Goal: Communication & Community: Answer question/provide support

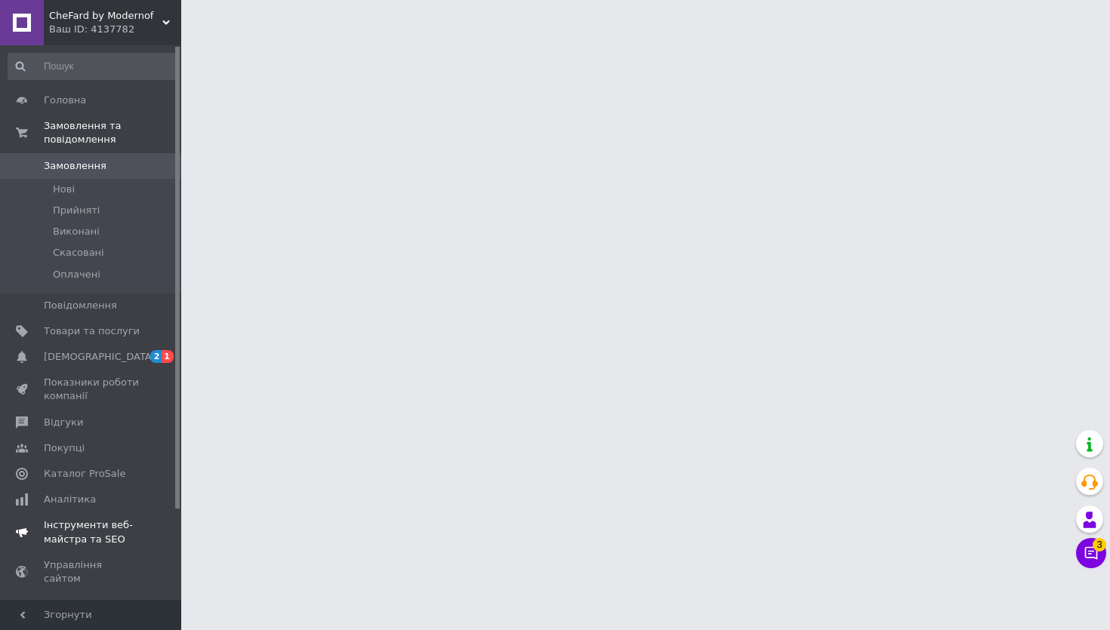
click at [99, 364] on link "[DEMOGRAPHIC_DATA] 2 1" at bounding box center [93, 357] width 186 height 26
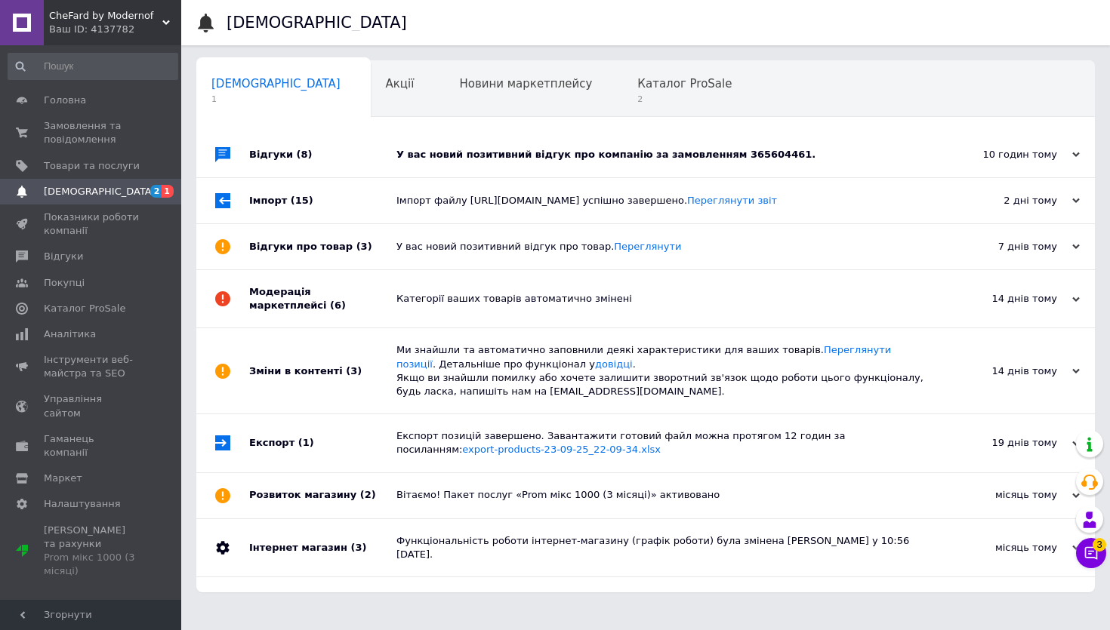
click at [496, 168] on div "У вас новий позитивний відгук про компанію за замовленням 365604461." at bounding box center [662, 154] width 532 height 45
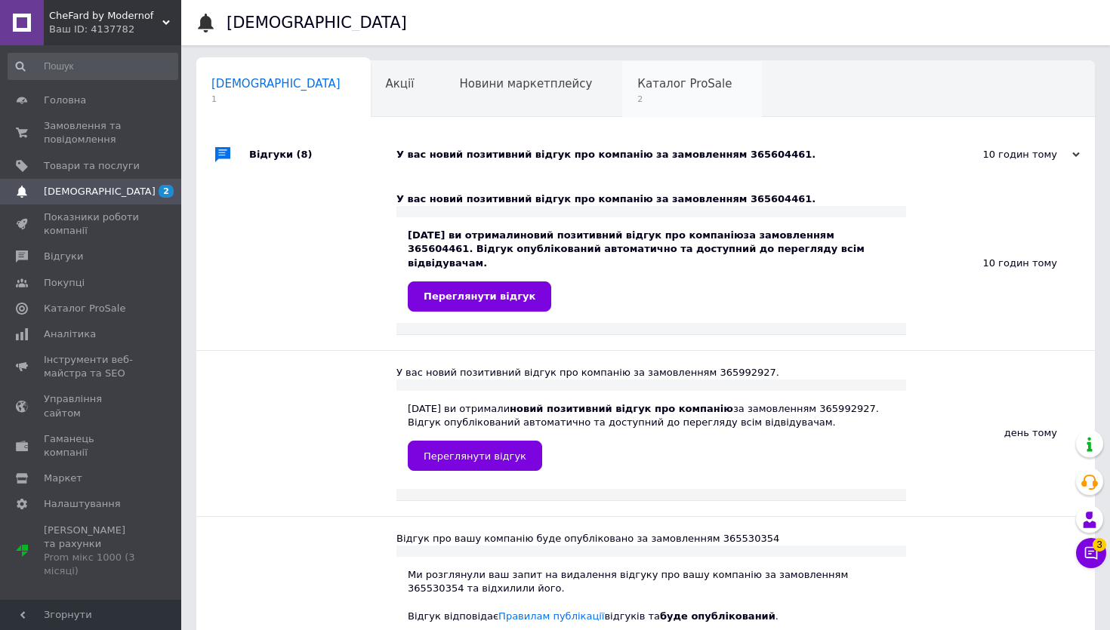
click at [637, 100] on span "2" at bounding box center [684, 99] width 94 height 11
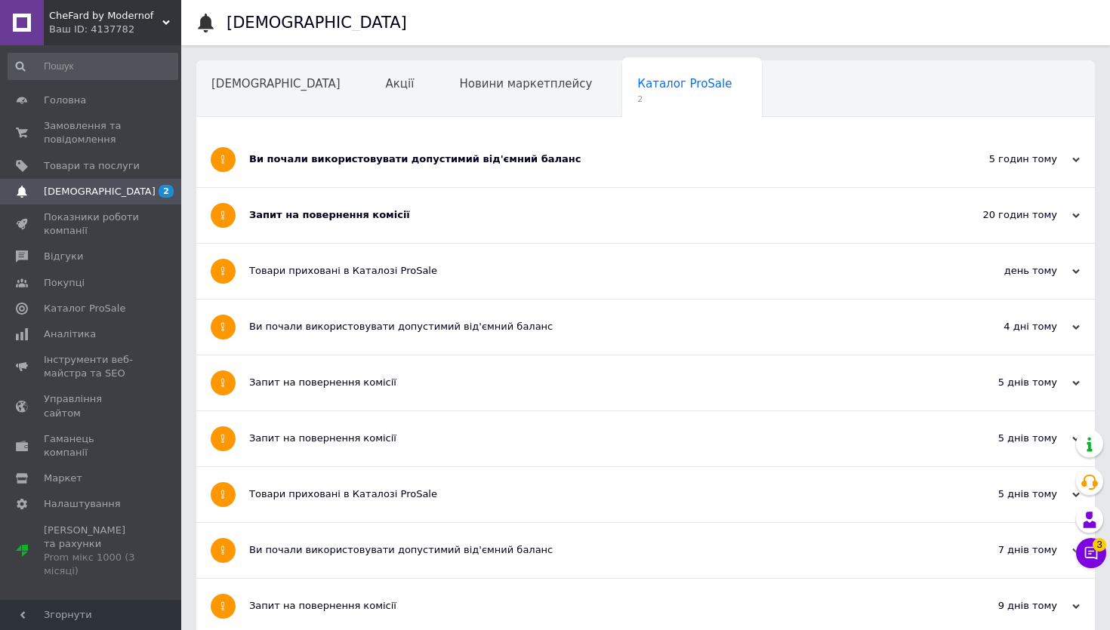
click at [320, 229] on div "Запит на повернення комісії" at bounding box center [589, 215] width 680 height 55
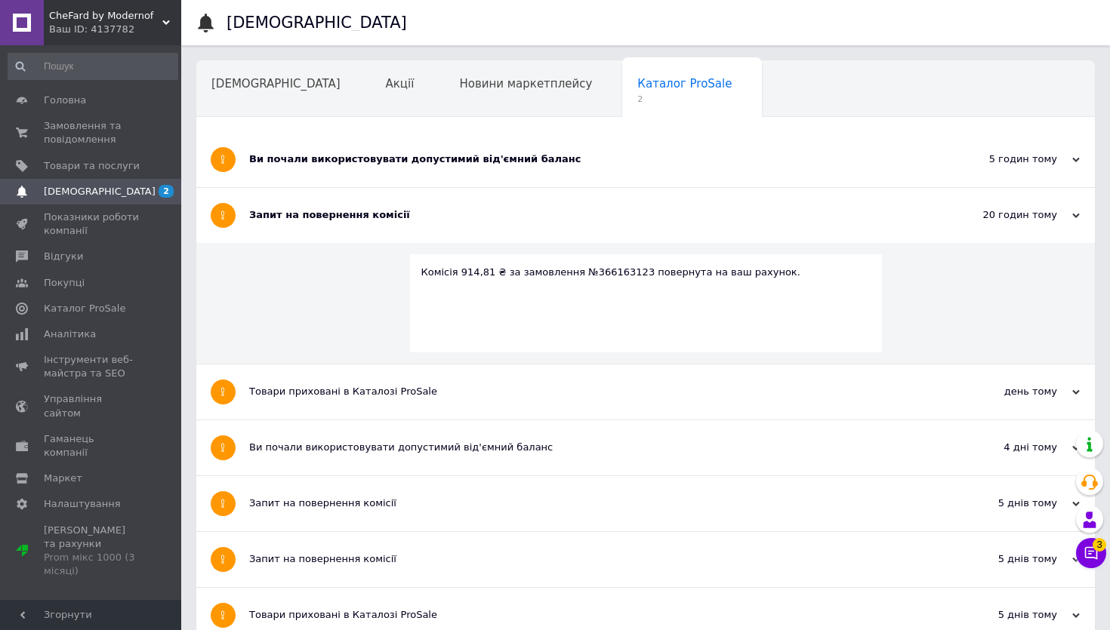
click at [341, 179] on div "Ви почали використовувати допустимий від'ємний баланс" at bounding box center [589, 159] width 680 height 55
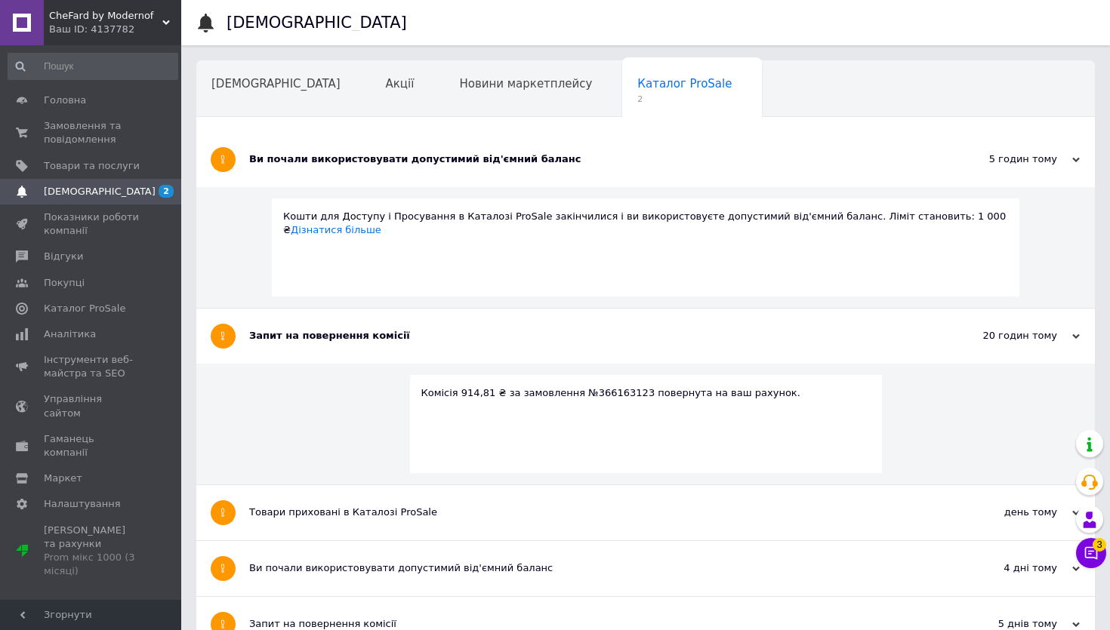
click at [339, 165] on div "Ви почали використовувати допустимий від'ємний баланс" at bounding box center [589, 160] width 680 height 14
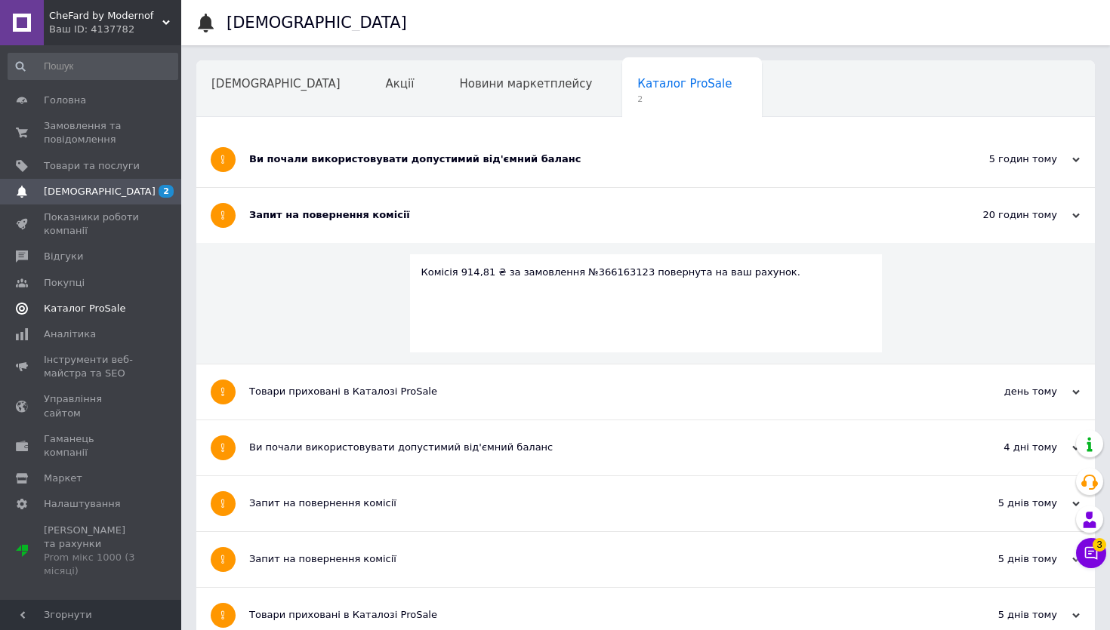
click at [62, 315] on span "Каталог ProSale" at bounding box center [85, 309] width 82 height 14
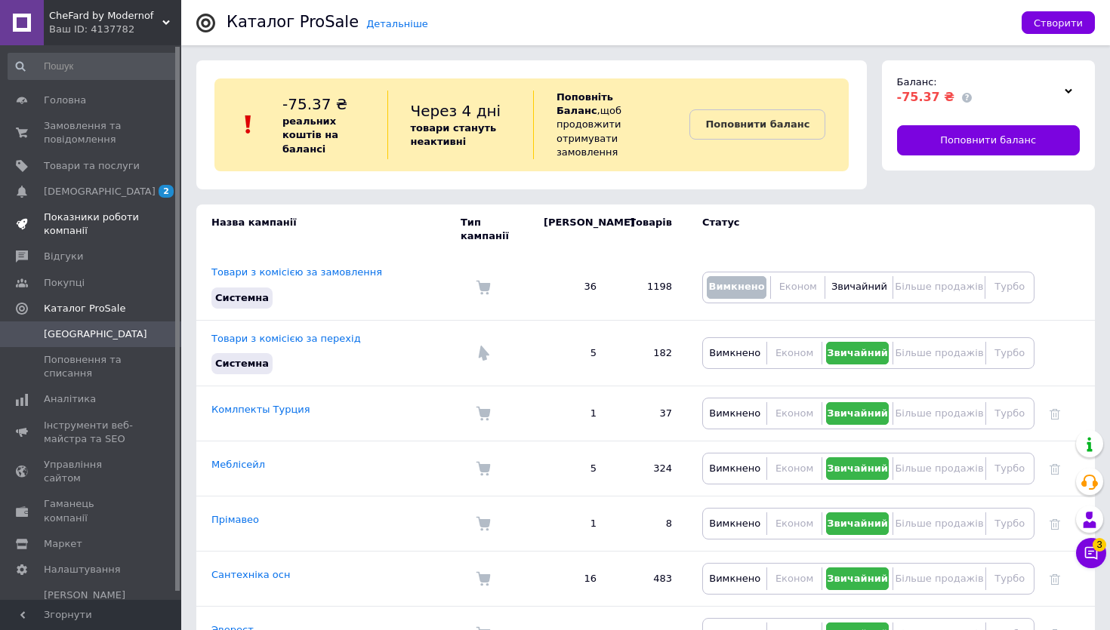
click at [82, 230] on span "Показники роботи компанії" at bounding box center [92, 224] width 96 height 27
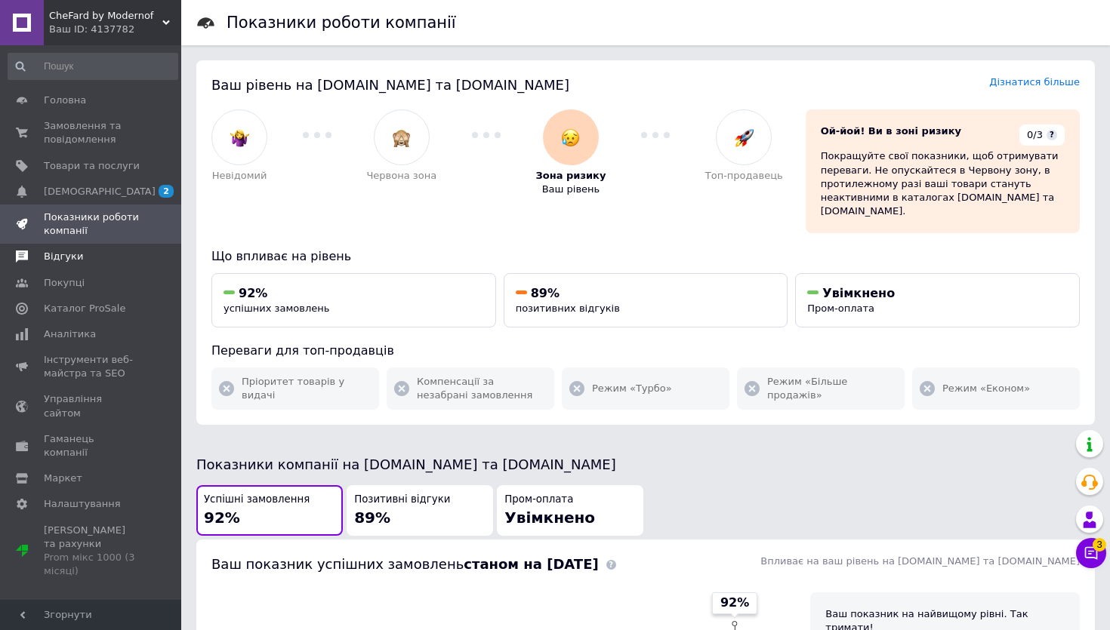
click at [77, 259] on span "Відгуки" at bounding box center [63, 257] width 39 height 14
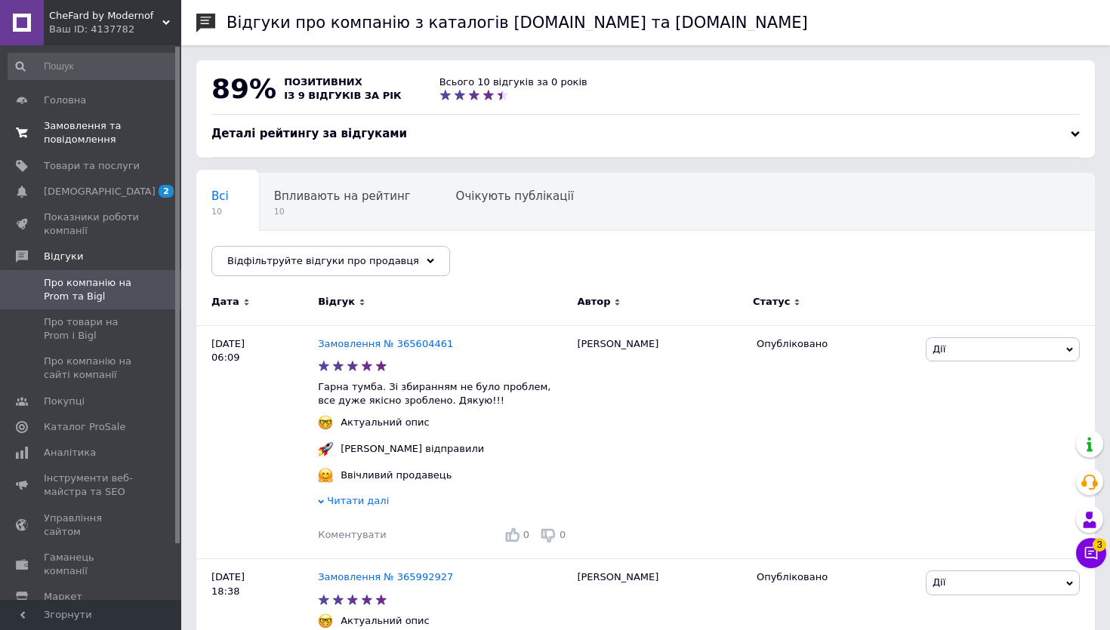
click at [63, 128] on span "Замовлення та повідомлення" at bounding box center [92, 132] width 96 height 27
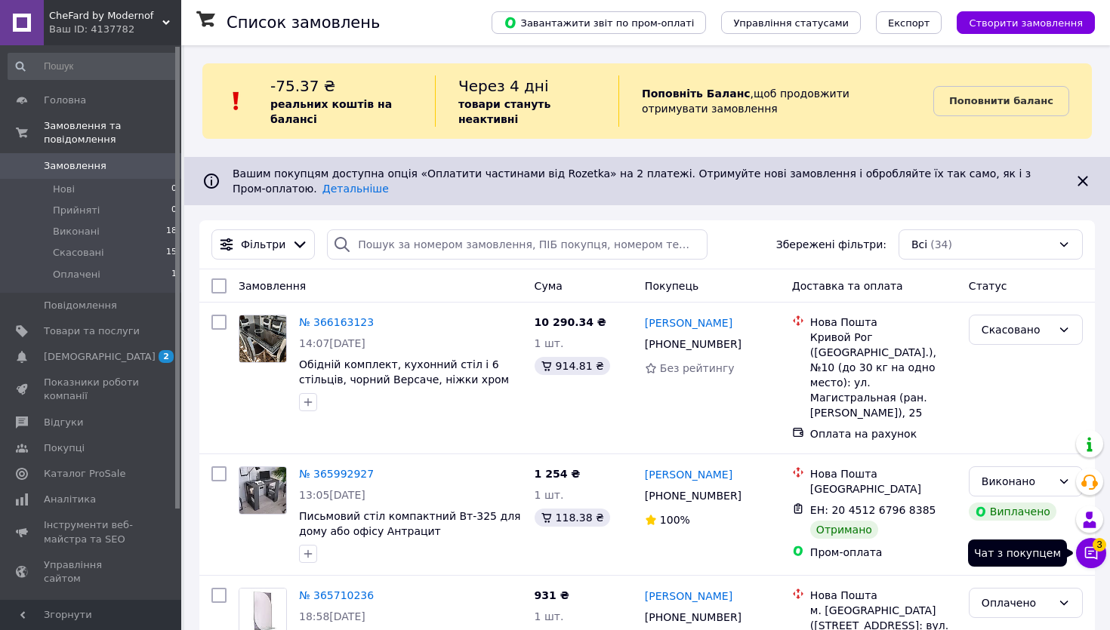
click at [1085, 556] on icon at bounding box center [1091, 553] width 13 height 13
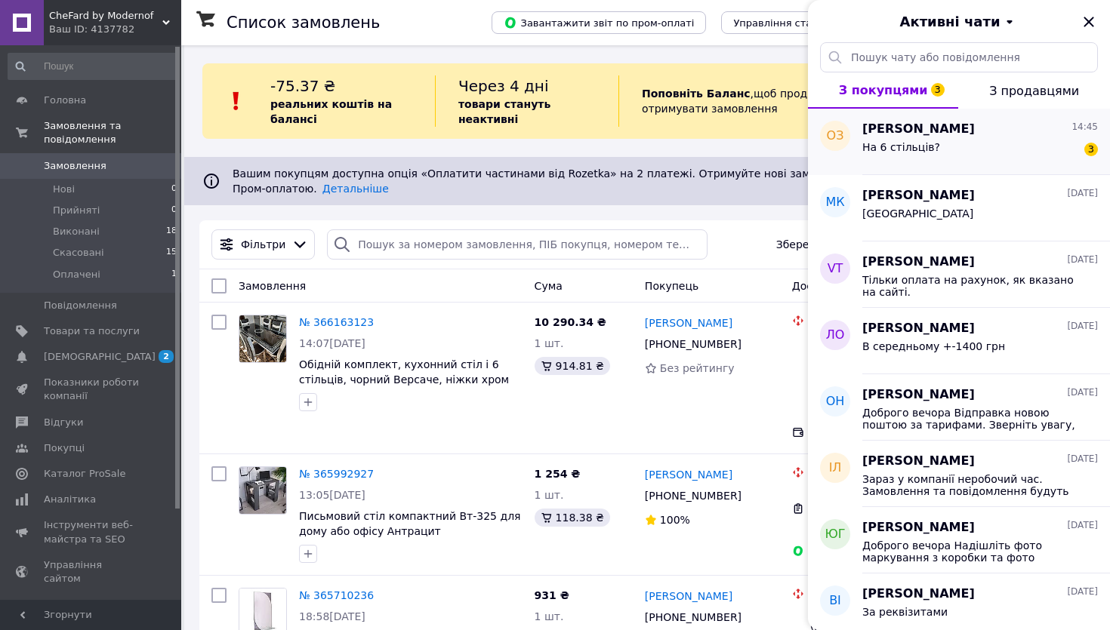
click at [1013, 152] on div "На 6 стільців? 3" at bounding box center [980, 150] width 236 height 24
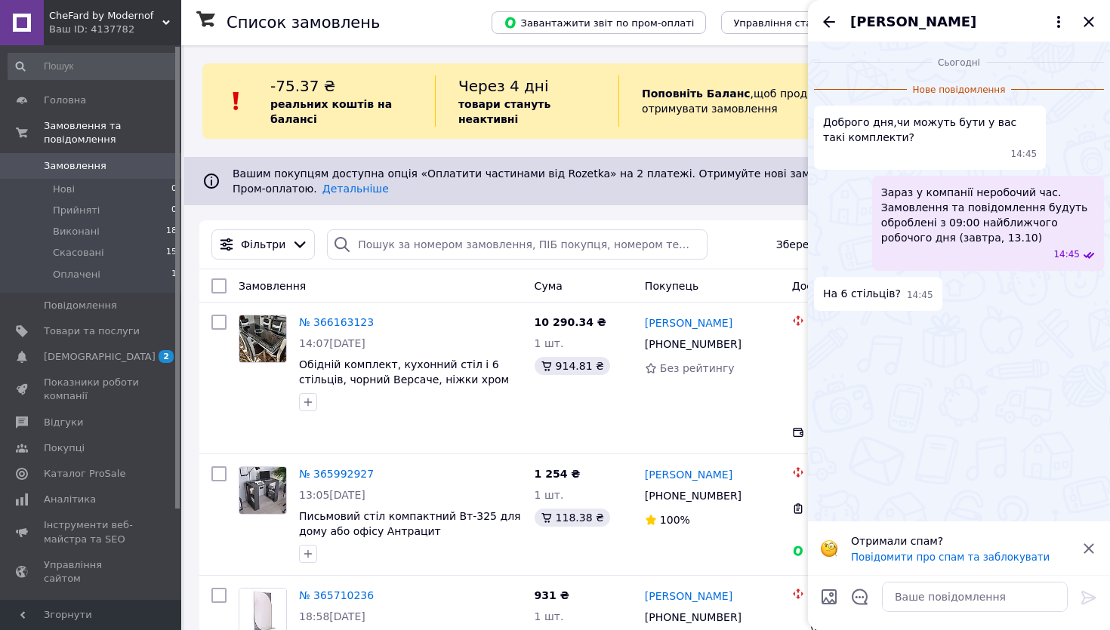
click at [927, 609] on div at bounding box center [975, 597] width 198 height 42
click at [934, 597] on textarea at bounding box center [975, 597] width 186 height 30
type textarea "Ж"
type textarea "д"
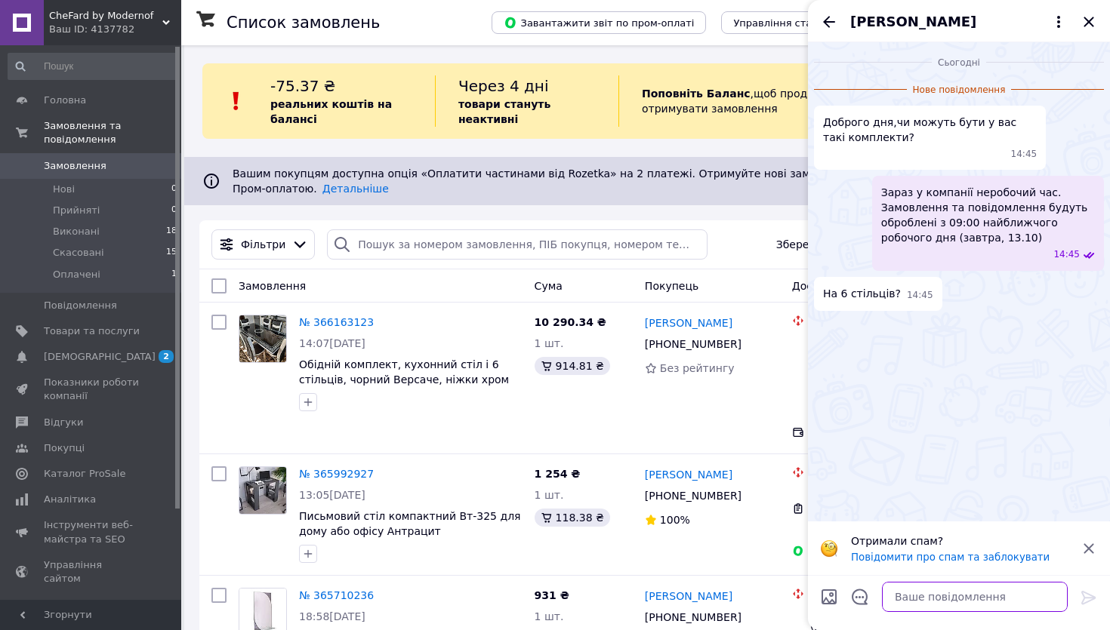
type textarea "Ж"
type textarea "Доброго дня"
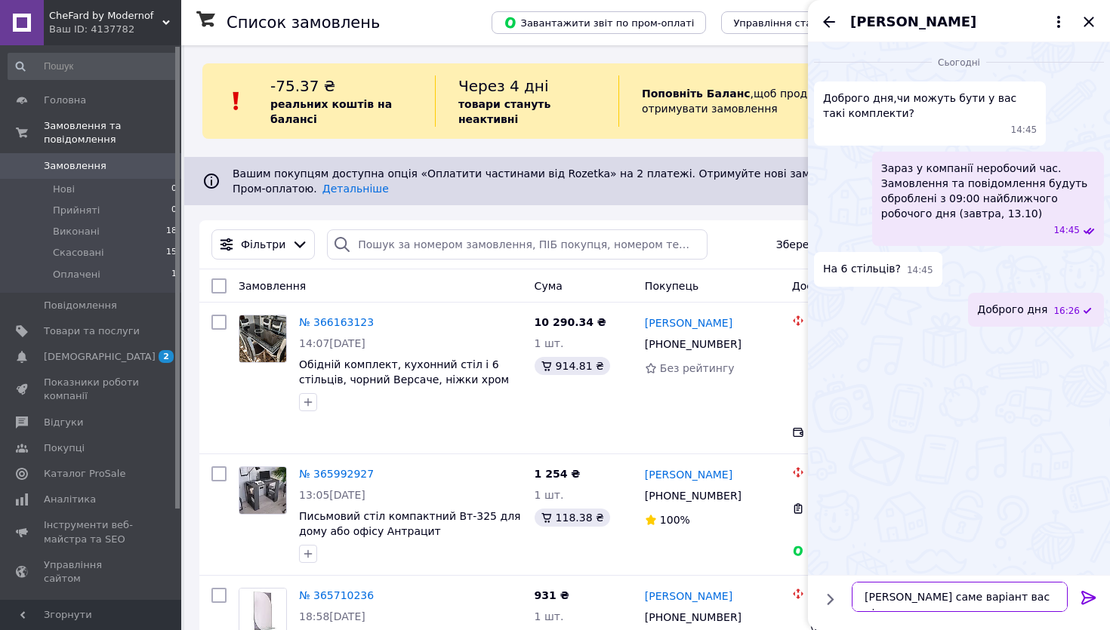
type textarea "[PERSON_NAME] саме варіант вас цікавить?"
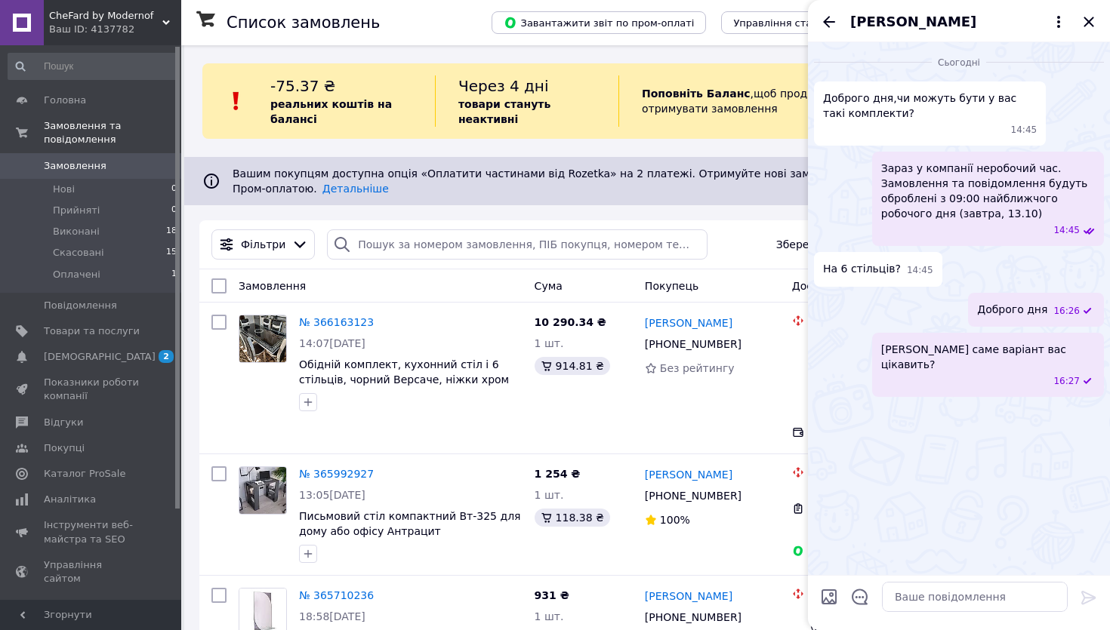
click at [1089, 23] on icon "Закрити" at bounding box center [1089, 22] width 18 height 18
